Goal: Transaction & Acquisition: Purchase product/service

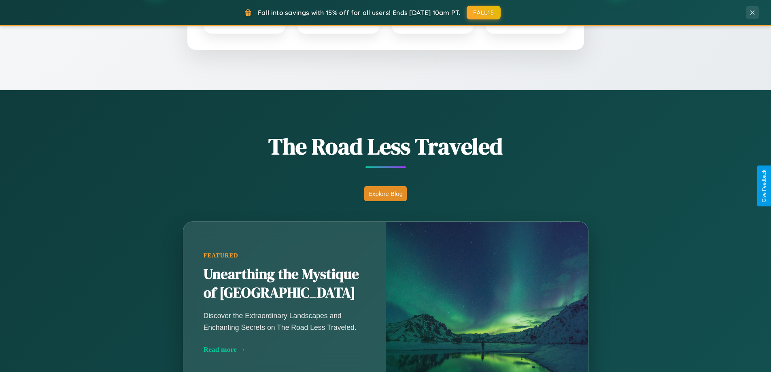
scroll to position [557, 0]
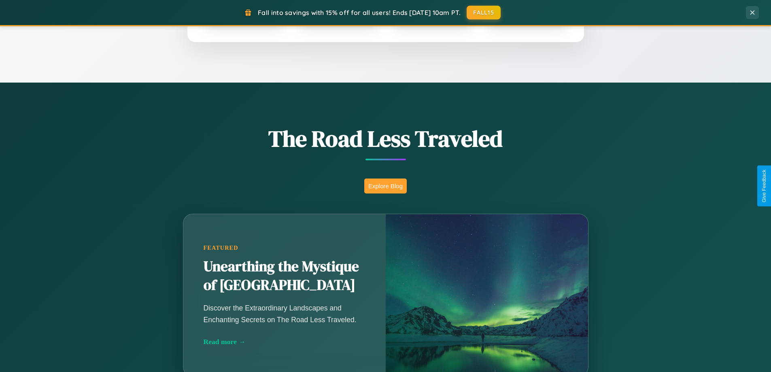
click at [385, 186] on button "Explore Blog" at bounding box center [385, 185] width 42 height 15
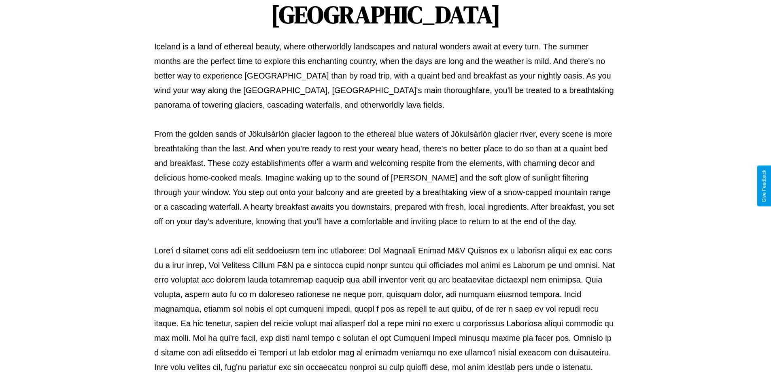
scroll to position [262, 0]
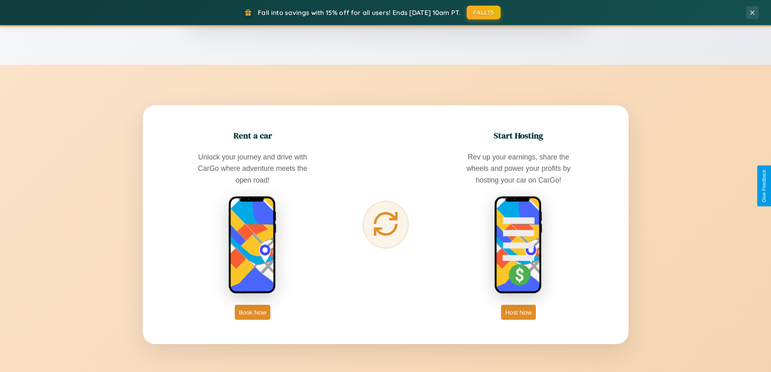
scroll to position [1300, 0]
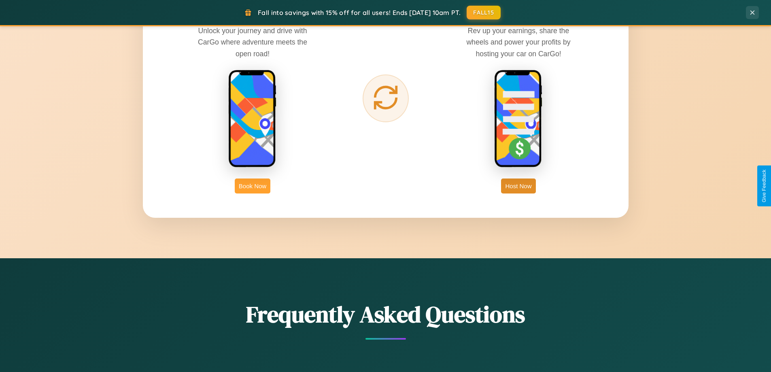
click at [252, 186] on button "Book Now" at bounding box center [253, 185] width 36 height 15
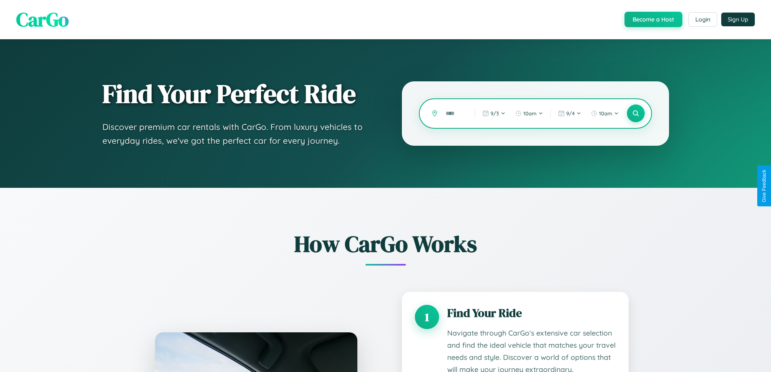
click at [454, 113] on input "text" at bounding box center [453, 113] width 25 height 14
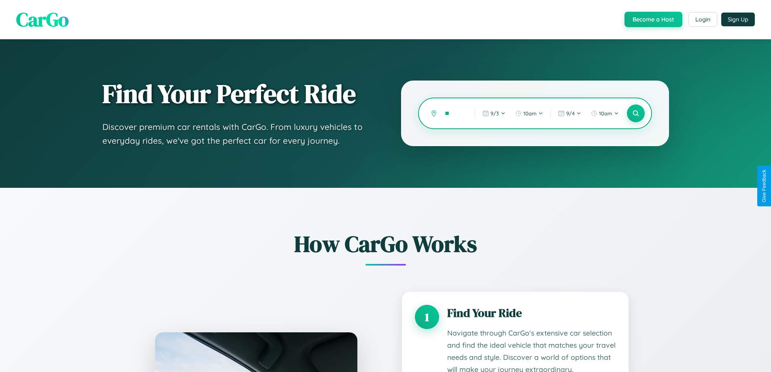
type input "*"
type input "******"
click at [635, 113] on icon at bounding box center [636, 114] width 8 height 8
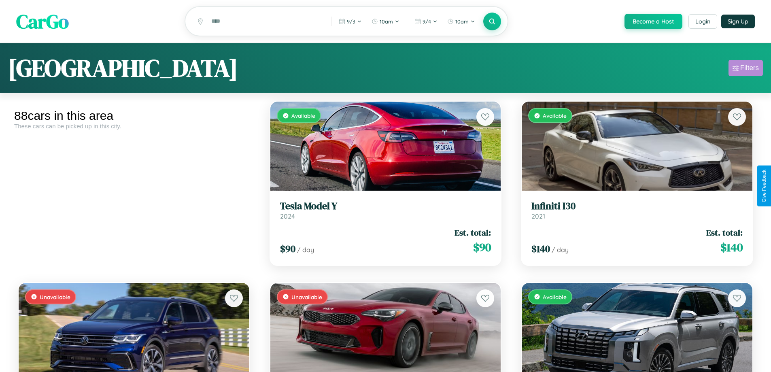
click at [745, 69] on div "Filters" at bounding box center [749, 68] width 19 height 8
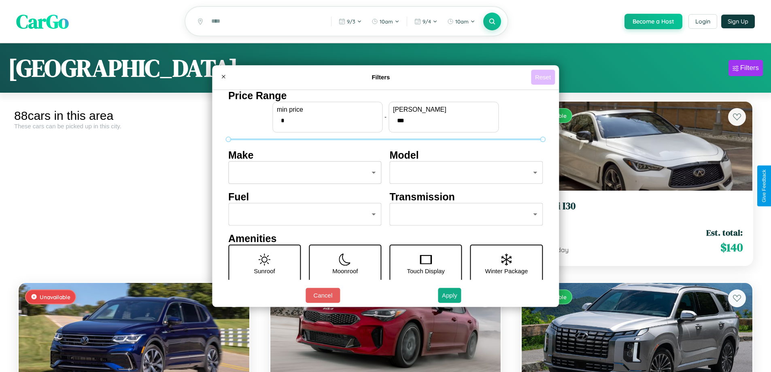
click at [544, 77] on button "Reset" at bounding box center [543, 77] width 24 height 15
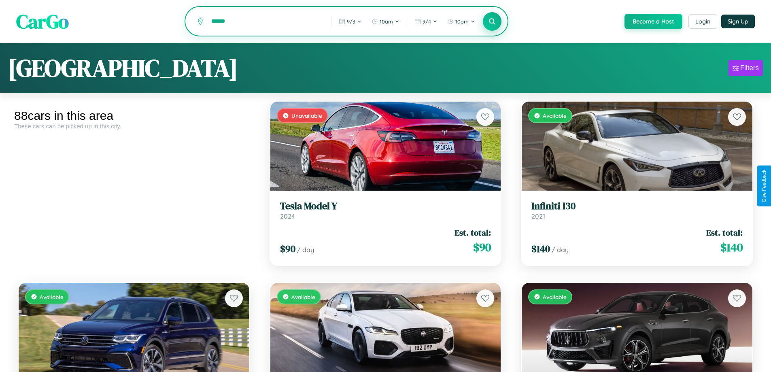
type input "******"
click at [492, 22] on icon at bounding box center [492, 21] width 8 height 8
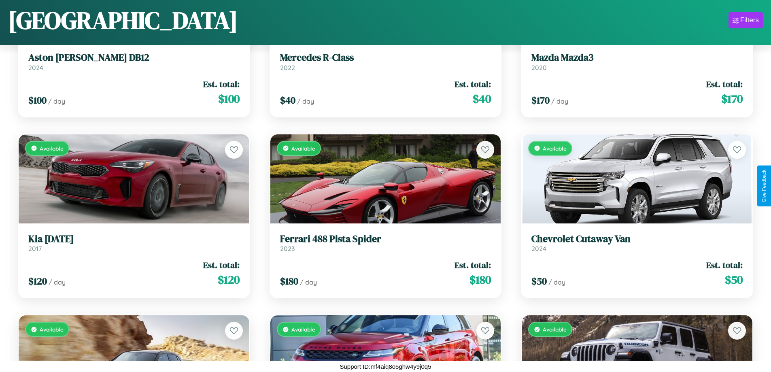
scroll to position [476, 0]
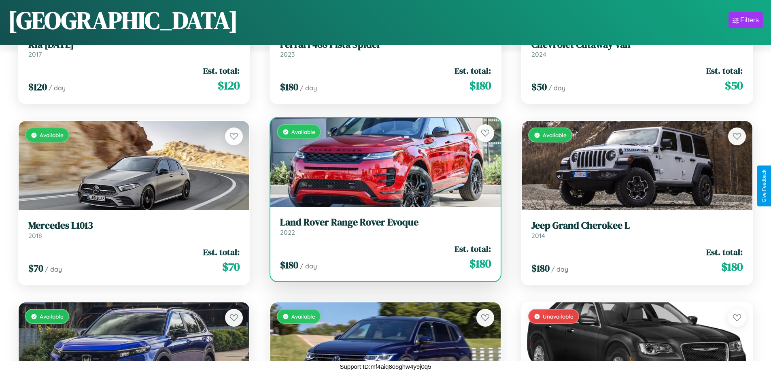
click at [382, 227] on h3 "Land Rover Range Rover Evoque" at bounding box center [385, 222] width 211 height 12
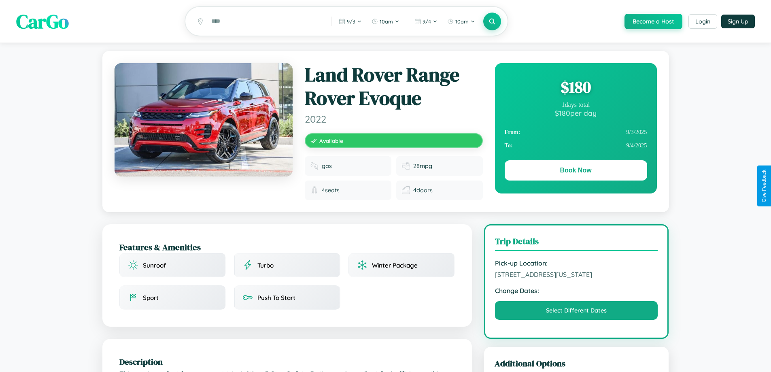
click at [575, 88] on div "$ 180" at bounding box center [576, 87] width 142 height 22
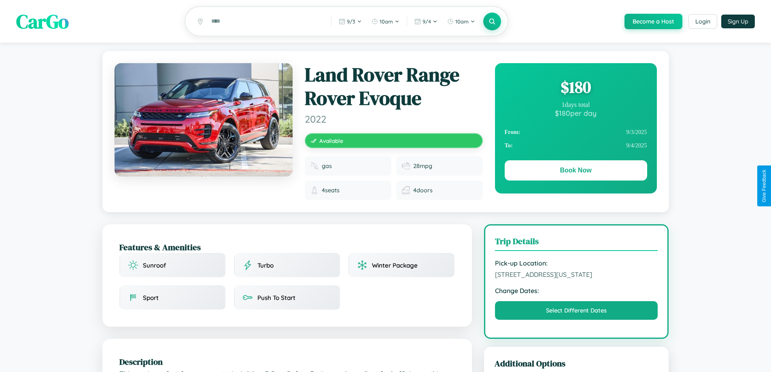
click at [575, 88] on div "$ 180" at bounding box center [576, 87] width 142 height 22
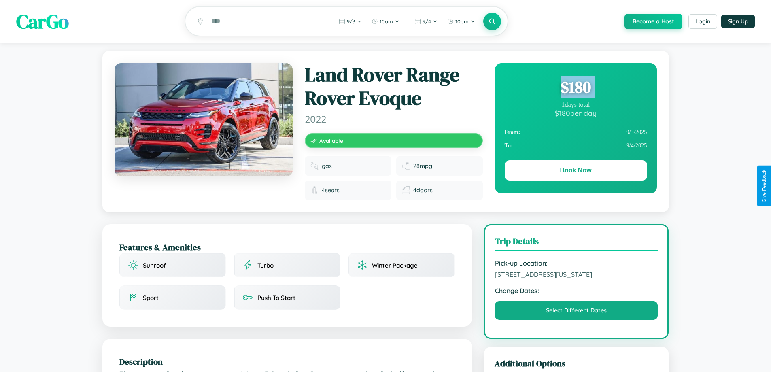
click at [575, 88] on div "$ 180" at bounding box center [576, 87] width 142 height 22
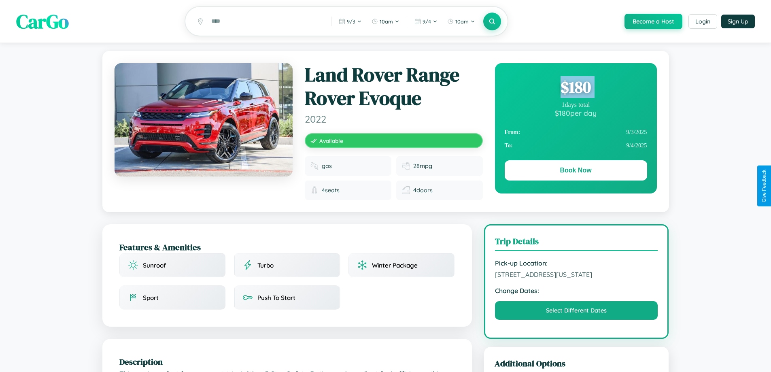
click at [575, 88] on div "$ 180" at bounding box center [576, 87] width 142 height 22
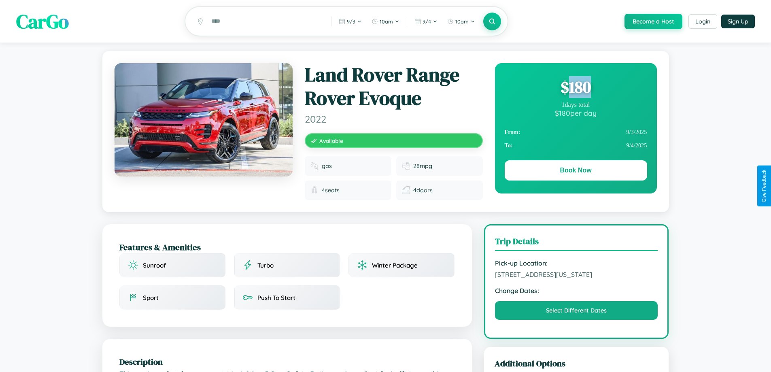
click at [575, 88] on div "$ 180" at bounding box center [576, 87] width 142 height 22
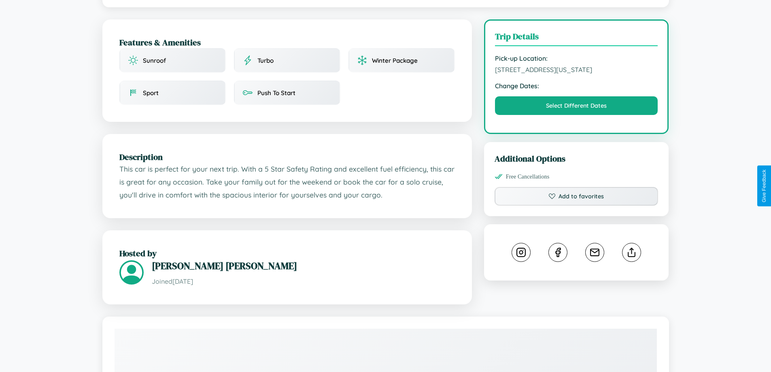
scroll to position [272, 0]
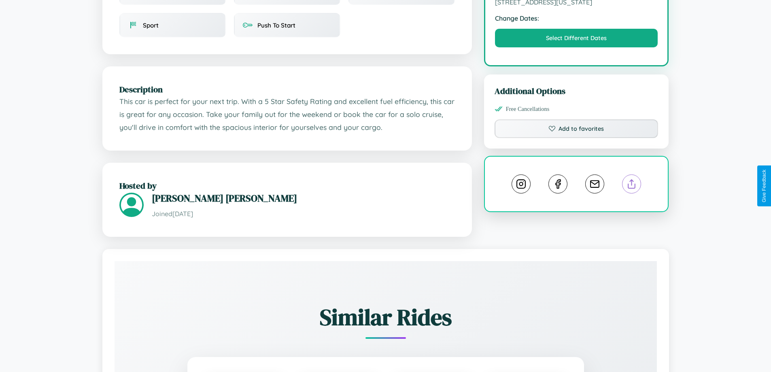
click at [632, 185] on line at bounding box center [632, 183] width 0 height 6
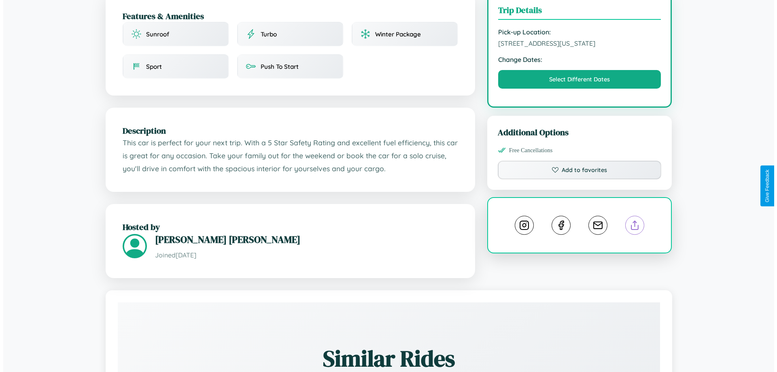
scroll to position [0, 0]
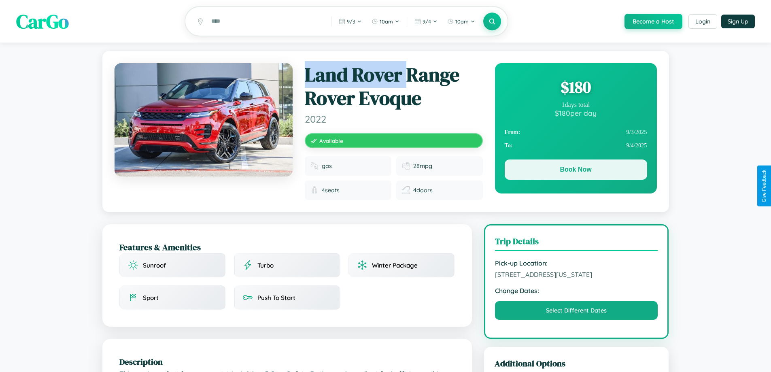
click at [575, 171] on button "Book Now" at bounding box center [576, 169] width 142 height 20
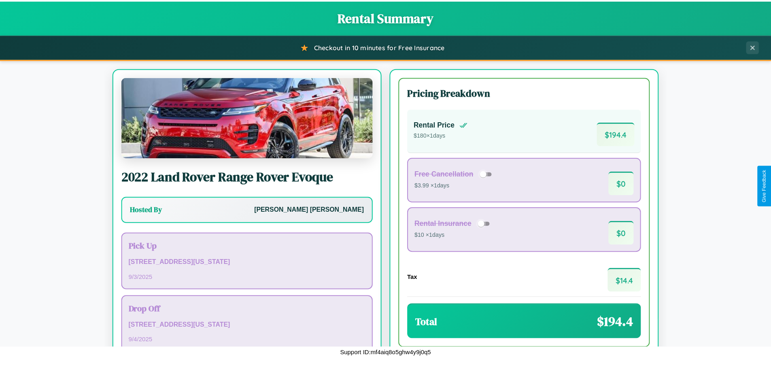
scroll to position [55, 0]
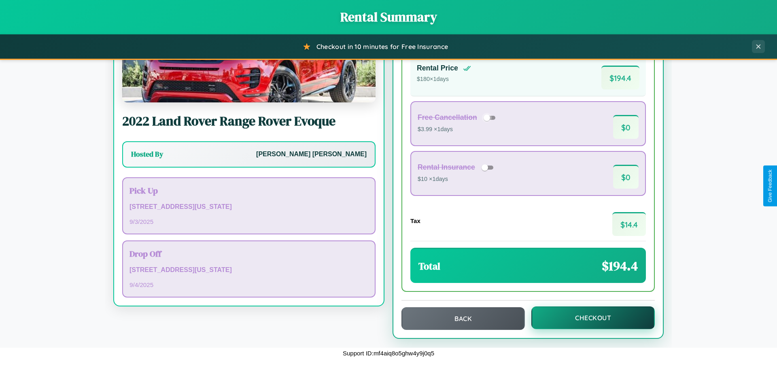
click at [587, 318] on button "Checkout" at bounding box center [592, 317] width 123 height 23
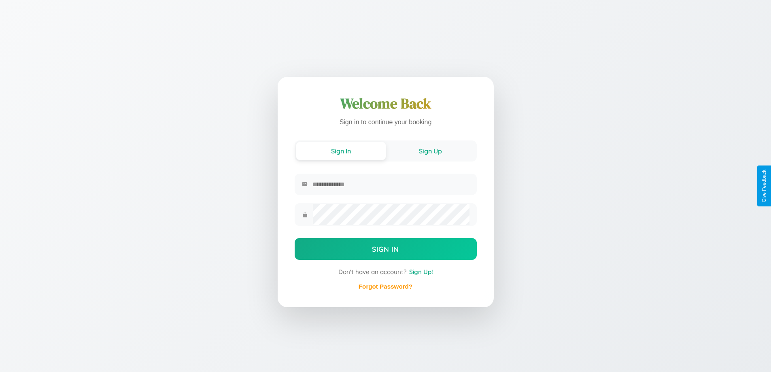
click at [430, 150] on button "Sign Up" at bounding box center [430, 151] width 89 height 18
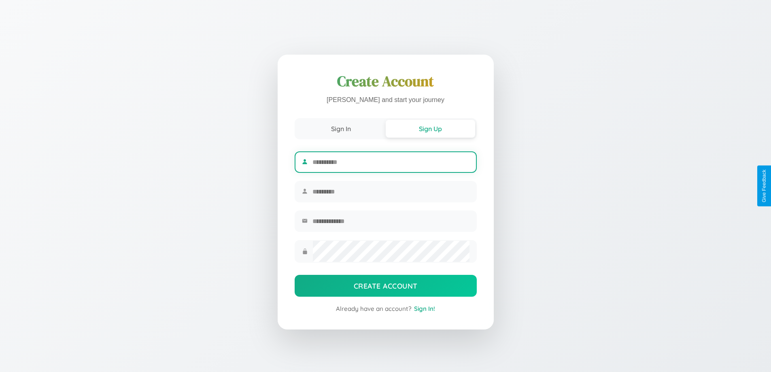
click at [390, 161] on input "text" at bounding box center [390, 162] width 157 height 20
type input "****"
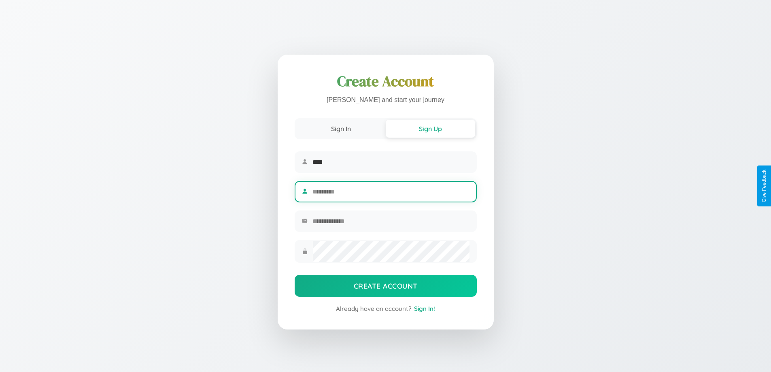
click at [390, 191] on input "text" at bounding box center [390, 192] width 157 height 20
type input "******"
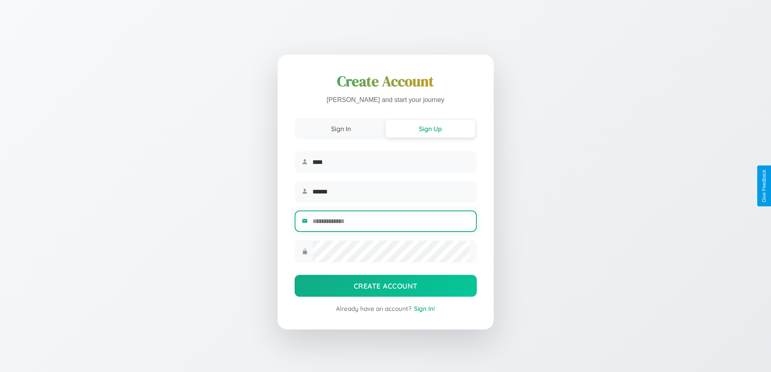
click at [390, 222] on input "email" at bounding box center [390, 221] width 157 height 20
type input "**********"
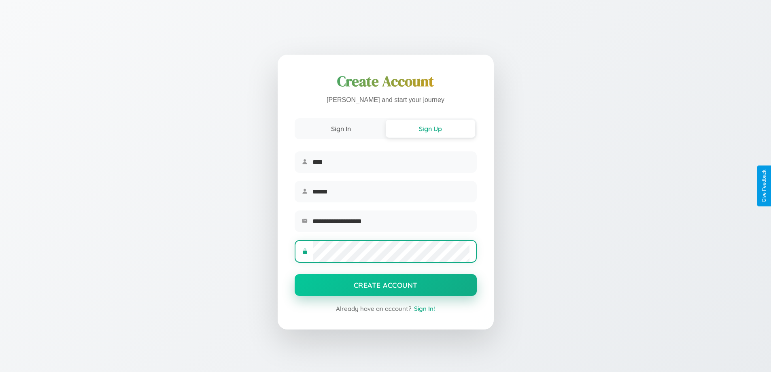
click at [385, 287] on button "Create Account" at bounding box center [386, 285] width 182 height 22
